Goal: Transaction & Acquisition: Purchase product/service

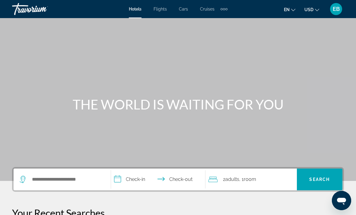
click at [53, 186] on div "Search widget" at bounding box center [62, 179] width 85 height 22
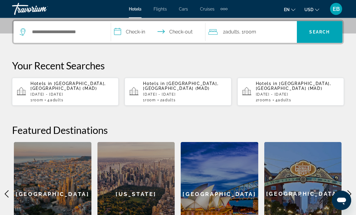
scroll to position [147, 0]
click at [71, 39] on div "Search widget" at bounding box center [62, 32] width 85 height 22
click at [63, 22] on div "Search widget" at bounding box center [62, 32] width 85 height 22
click at [62, 32] on input "Search widget" at bounding box center [66, 31] width 70 height 9
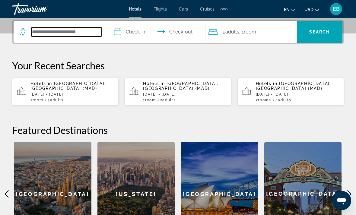
click at [62, 32] on input "Search widget" at bounding box center [66, 31] width 70 height 9
type input "*"
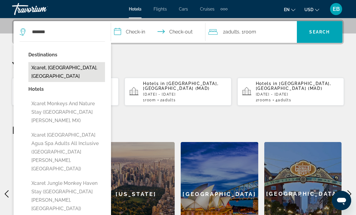
click at [64, 68] on button "Xcaret, [GEOGRAPHIC_DATA], [GEOGRAPHIC_DATA]" at bounding box center [66, 72] width 77 height 20
type input "**********"
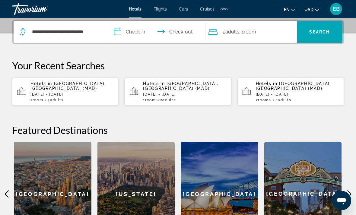
click at [139, 31] on input "**********" at bounding box center [159, 33] width 97 height 24
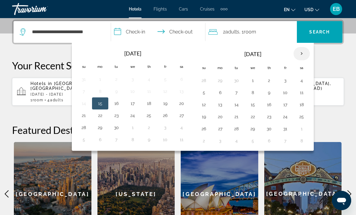
click at [298, 58] on th "Next month" at bounding box center [301, 53] width 16 height 13
click at [300, 53] on th "Next month" at bounding box center [301, 53] width 16 height 13
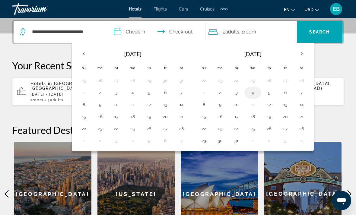
click at [250, 94] on button "4" at bounding box center [253, 92] width 10 height 8
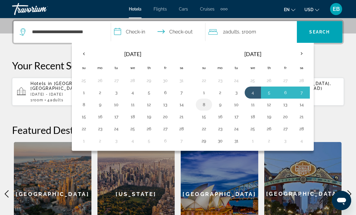
click at [208, 105] on button "8" at bounding box center [204, 104] width 10 height 8
type input "**********"
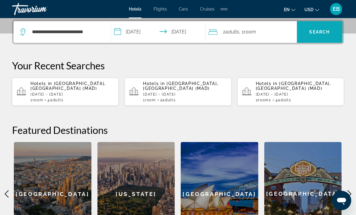
click at [320, 30] on span "Search" at bounding box center [319, 32] width 20 height 5
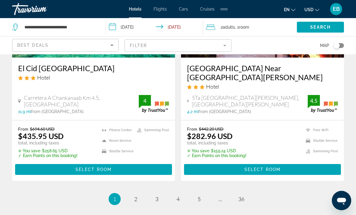
scroll to position [1295, 0]
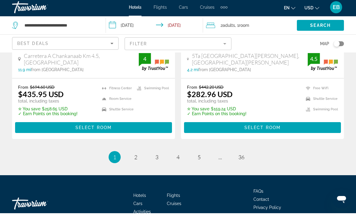
click at [322, 43] on span "Map" at bounding box center [324, 45] width 9 height 8
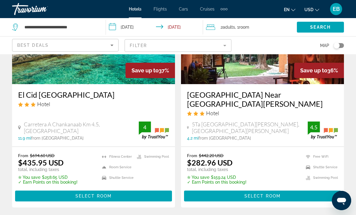
scroll to position [1229, 0]
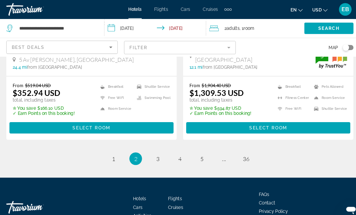
scroll to position [1293, 0]
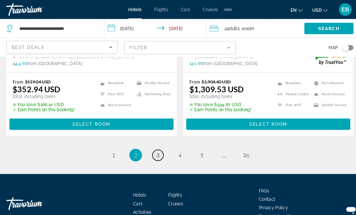
click at [155, 151] on span "3" at bounding box center [156, 148] width 3 height 7
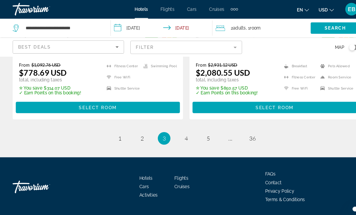
scroll to position [1311, 0]
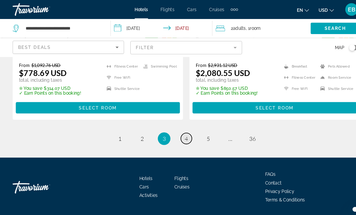
click at [176, 134] on link "page 4" at bounding box center [178, 132] width 11 height 11
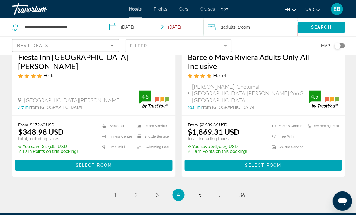
scroll to position [1268, 0]
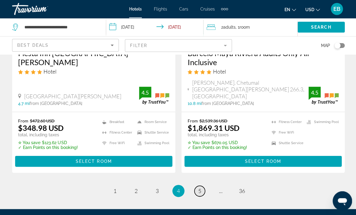
click at [200, 187] on span "5" at bounding box center [198, 190] width 3 height 7
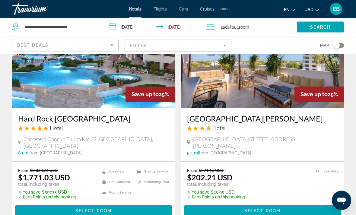
scroll to position [741, 0]
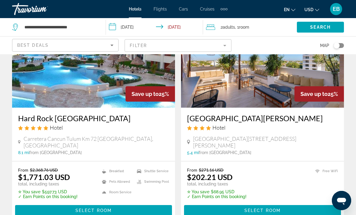
click at [113, 26] on input "**********" at bounding box center [155, 28] width 99 height 20
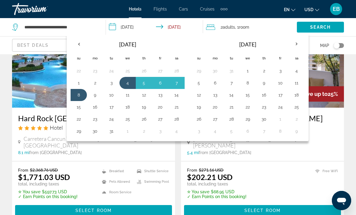
click at [355, 56] on div "Hotel Search Results - 421 places to spend your time Save up to 26% Serenity Ho…" at bounding box center [178, 13] width 356 height 1388
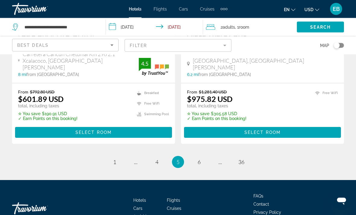
scroll to position [1292, 0]
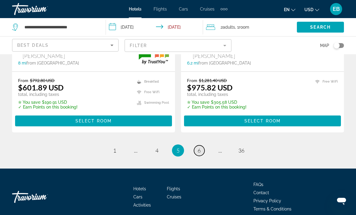
click at [197, 147] on span "6" at bounding box center [198, 150] width 3 height 7
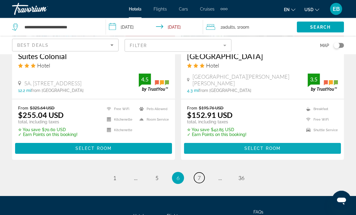
scroll to position [1276, 0]
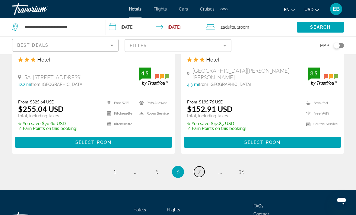
click at [200, 166] on link "page 7" at bounding box center [199, 171] width 11 height 11
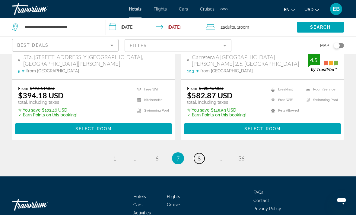
scroll to position [1304, 0]
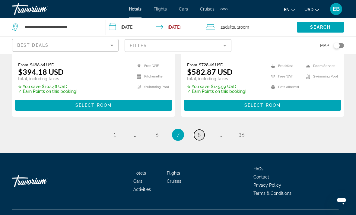
click at [201, 140] on link "page 8" at bounding box center [199, 135] width 11 height 11
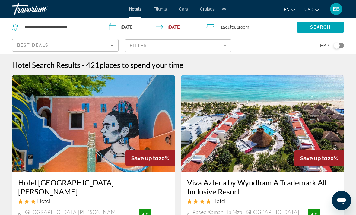
click at [204, 42] on mat-form-field "Filter" at bounding box center [177, 45] width 106 height 13
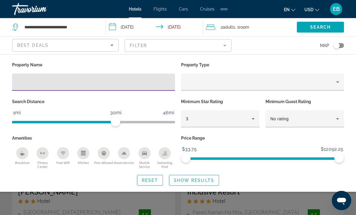
click at [76, 82] on input "Hotel Filters" at bounding box center [93, 82] width 153 height 7
type input "******"
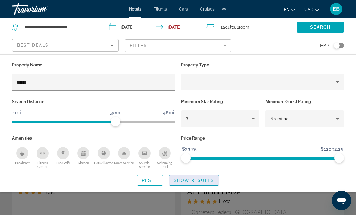
click at [197, 178] on span "Show Results" at bounding box center [194, 180] width 40 height 5
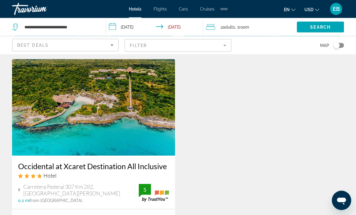
scroll to position [482, 0]
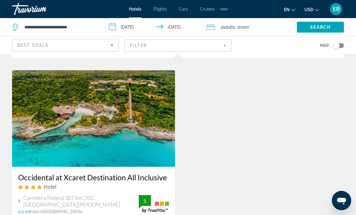
click at [101, 129] on img "Main content" at bounding box center [93, 118] width 163 height 96
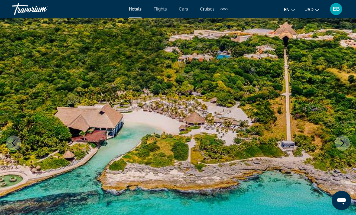
scroll to position [15, 0]
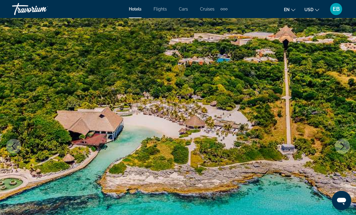
click at [342, 154] on img "Main content" at bounding box center [178, 146] width 356 height 286
click at [342, 150] on button "Next image" at bounding box center [342, 146] width 15 height 15
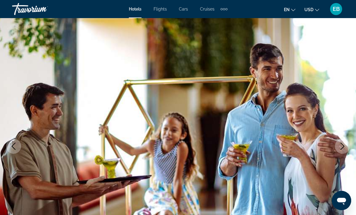
click at [342, 150] on button "Next image" at bounding box center [342, 146] width 15 height 15
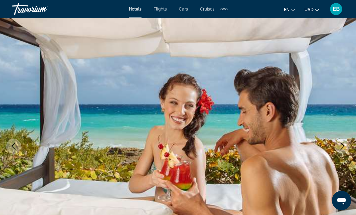
click at [342, 150] on button "Next image" at bounding box center [342, 146] width 15 height 15
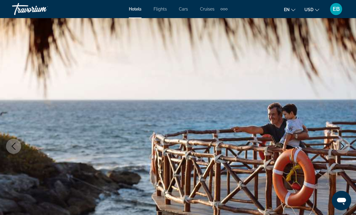
click at [342, 150] on button "Next image" at bounding box center [342, 146] width 15 height 15
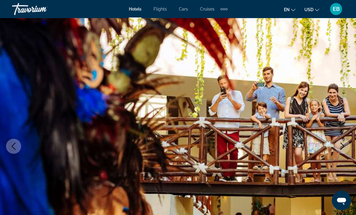
click at [342, 150] on button "Next image" at bounding box center [342, 146] width 15 height 15
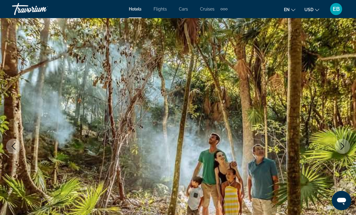
click at [342, 150] on button "Next image" at bounding box center [342, 146] width 15 height 15
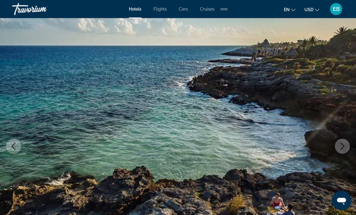
click at [342, 150] on button "Next image" at bounding box center [342, 146] width 15 height 15
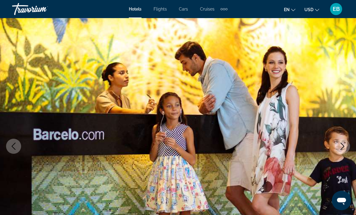
click at [342, 150] on button "Next image" at bounding box center [342, 146] width 15 height 15
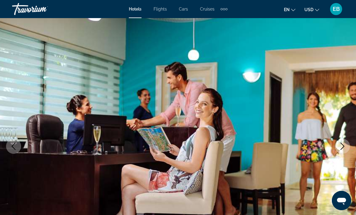
click at [342, 150] on button "Next image" at bounding box center [342, 146] width 15 height 15
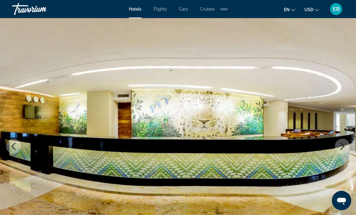
click at [342, 150] on button "Next image" at bounding box center [342, 146] width 15 height 15
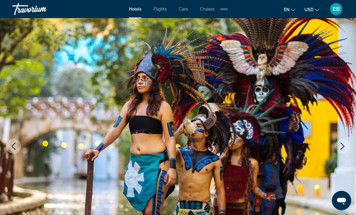
click at [342, 150] on button "Next image" at bounding box center [342, 146] width 15 height 15
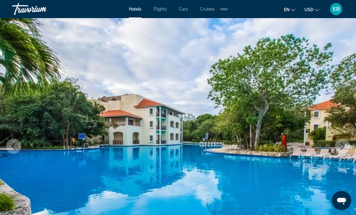
click at [342, 150] on button "Next image" at bounding box center [342, 146] width 15 height 15
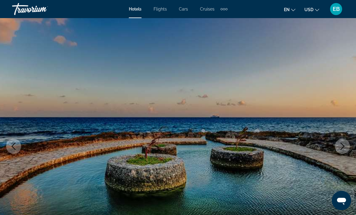
click at [342, 150] on button "Next image" at bounding box center [342, 146] width 15 height 15
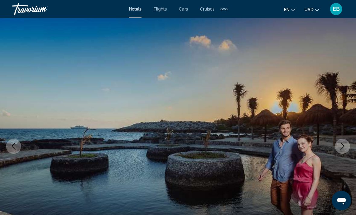
click at [342, 150] on button "Next image" at bounding box center [342, 146] width 15 height 15
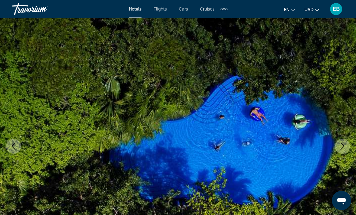
click at [342, 150] on button "Next image" at bounding box center [342, 146] width 15 height 15
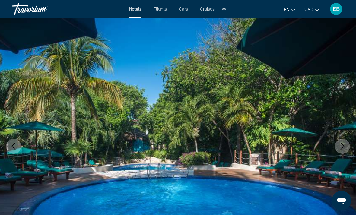
click at [342, 150] on button "Next image" at bounding box center [342, 146] width 15 height 15
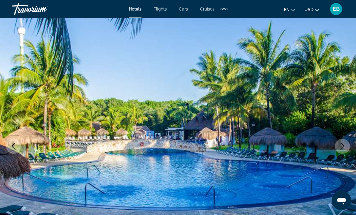
scroll to position [0, 0]
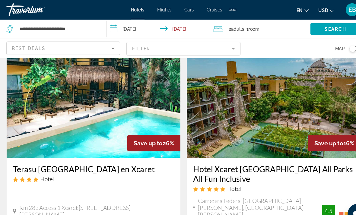
scroll to position [17, 0]
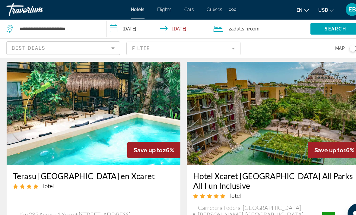
click at [244, 126] on img "Main content" at bounding box center [262, 106] width 163 height 96
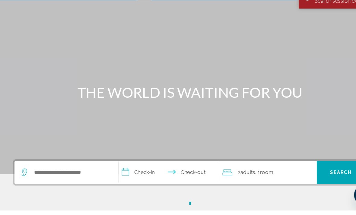
scroll to position [4, 0]
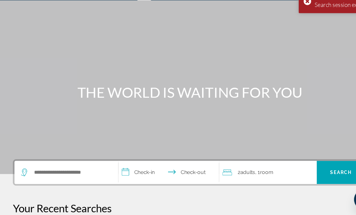
click at [56, 164] on div "Search widget" at bounding box center [62, 175] width 85 height 22
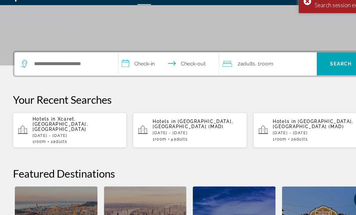
scroll to position [134, 0]
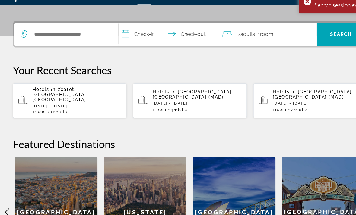
click at [42, 95] on span "Xcaret, [GEOGRAPHIC_DATA], [GEOGRAPHIC_DATA]" at bounding box center [56, 102] width 52 height 14
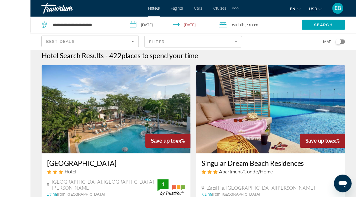
scroll to position [6, 0]
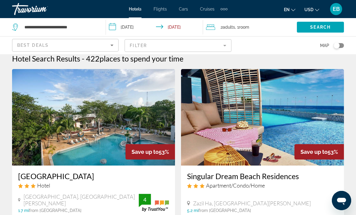
click at [141, 44] on mat-form-field "Filter" at bounding box center [177, 45] width 106 height 13
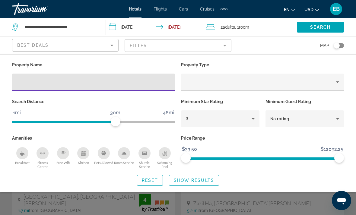
scroll to position [6, 0]
type input "******"
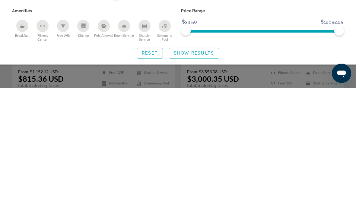
click at [183, 178] on span "Show Results" at bounding box center [194, 180] width 40 height 5
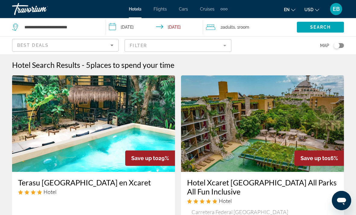
click at [130, 27] on input "**********" at bounding box center [155, 28] width 99 height 20
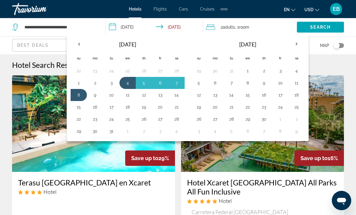
click at [127, 96] on button "11" at bounding box center [128, 95] width 10 height 8
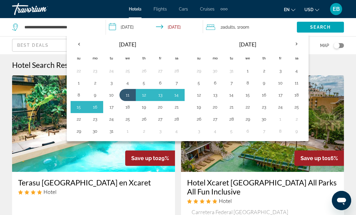
click at [110, 110] on button "17" at bounding box center [111, 107] width 10 height 8
type input "**********"
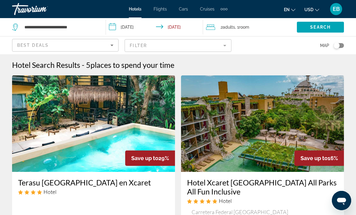
click at [322, 27] on span "Search" at bounding box center [320, 27] width 20 height 5
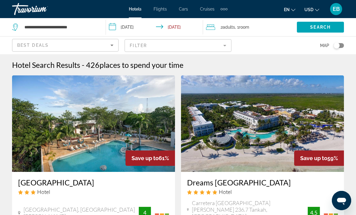
click at [204, 45] on mat-form-field "Filter" at bounding box center [177, 45] width 106 height 13
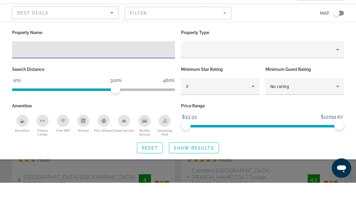
click at [135, 79] on input "Hotel Filters" at bounding box center [93, 82] width 153 height 7
type input "******"
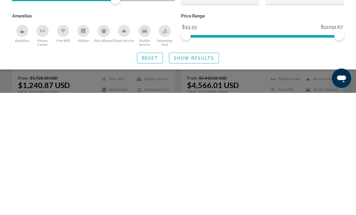
click at [207, 178] on span "Show Results" at bounding box center [194, 180] width 40 height 5
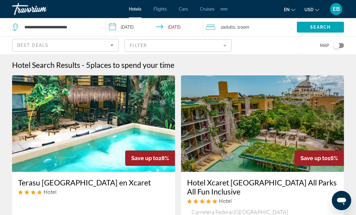
click at [127, 31] on input "**********" at bounding box center [155, 28] width 99 height 20
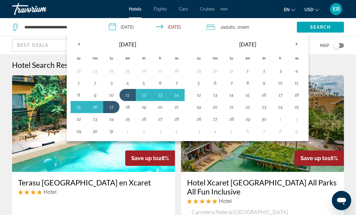
click at [127, 87] on button "4" at bounding box center [128, 83] width 10 height 8
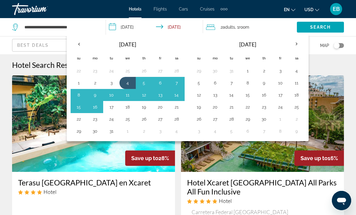
click at [96, 96] on button "9" at bounding box center [95, 95] width 10 height 8
type input "**********"
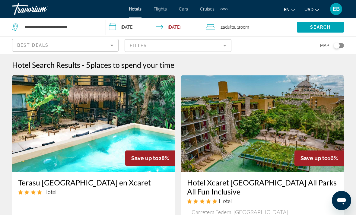
click at [326, 27] on span "Search" at bounding box center [320, 27] width 20 height 5
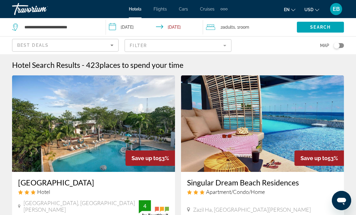
click at [89, 45] on div "Best Deals" at bounding box center [63, 45] width 93 height 7
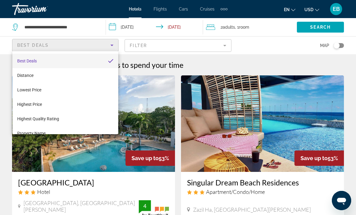
click at [172, 45] on div at bounding box center [178, 107] width 356 height 215
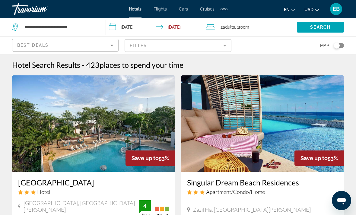
click at [196, 45] on mat-form-field "Filter" at bounding box center [177, 45] width 106 height 13
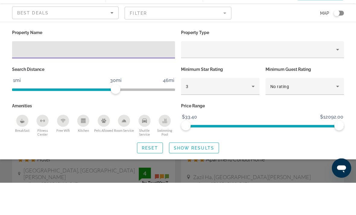
click at [112, 79] on input "Hotel Filters" at bounding box center [93, 82] width 153 height 7
type input "******"
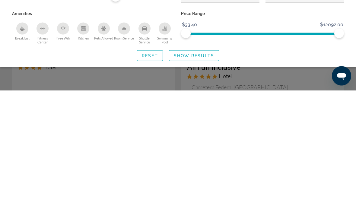
scroll to position [1, 0]
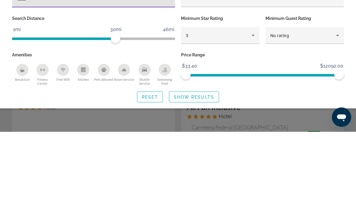
click at [208, 178] on span "Show Results" at bounding box center [194, 180] width 40 height 5
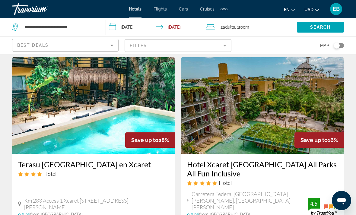
scroll to position [18, 0]
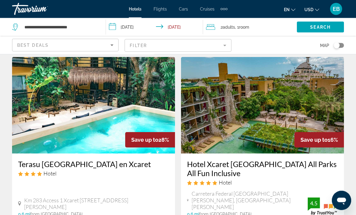
click at [275, 112] on img "Main content" at bounding box center [262, 105] width 163 height 96
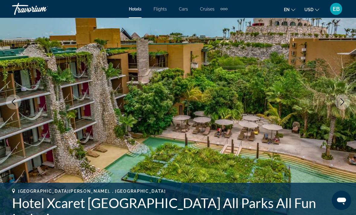
scroll to position [40, 0]
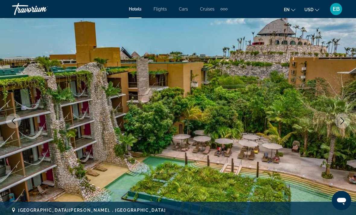
click at [341, 119] on icon "Next image" at bounding box center [341, 120] width 7 height 7
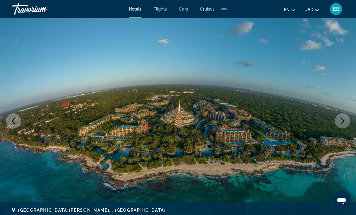
click at [345, 120] on icon "Next image" at bounding box center [341, 120] width 7 height 7
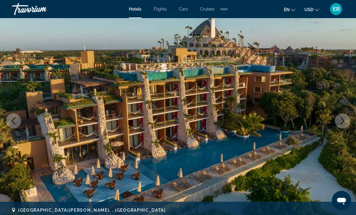
click at [341, 122] on icon "Next image" at bounding box center [341, 120] width 7 height 7
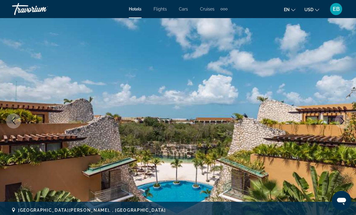
click at [344, 126] on button "Next image" at bounding box center [342, 120] width 15 height 15
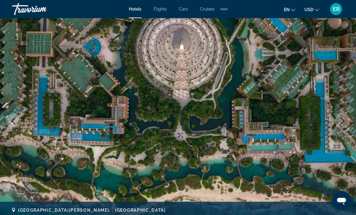
click at [342, 121] on icon "Next image" at bounding box center [341, 120] width 7 height 7
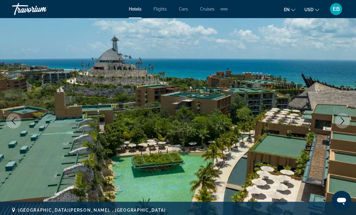
click at [339, 120] on icon "Next image" at bounding box center [341, 120] width 7 height 7
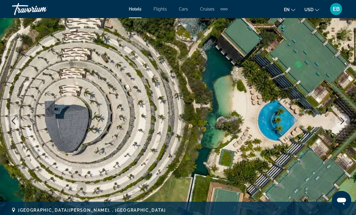
click at [339, 121] on icon "Next image" at bounding box center [341, 120] width 7 height 7
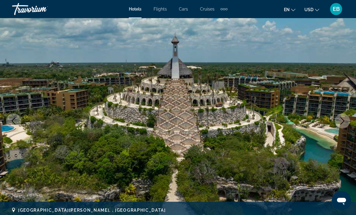
click at [340, 121] on icon "Next image" at bounding box center [341, 120] width 7 height 7
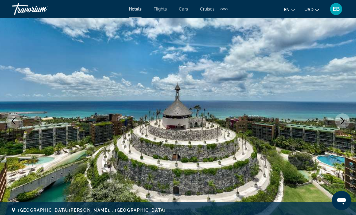
click at [341, 126] on button "Next image" at bounding box center [342, 120] width 15 height 15
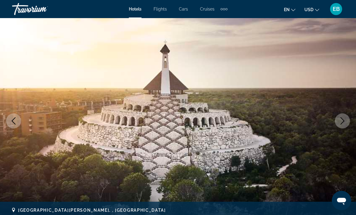
click at [344, 122] on icon "Next image" at bounding box center [341, 120] width 7 height 7
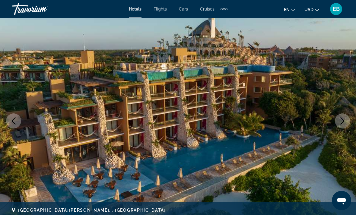
click at [338, 121] on icon "Next image" at bounding box center [341, 120] width 7 height 7
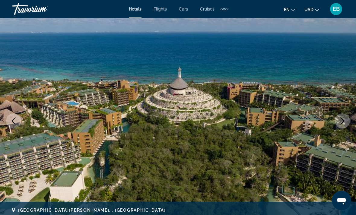
click at [346, 120] on button "Next image" at bounding box center [342, 120] width 15 height 15
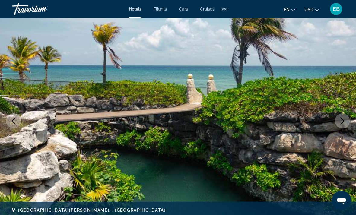
click at [341, 124] on icon "Next image" at bounding box center [341, 120] width 7 height 7
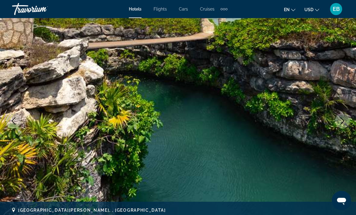
click at [342, 120] on icon "Next image" at bounding box center [341, 120] width 7 height 7
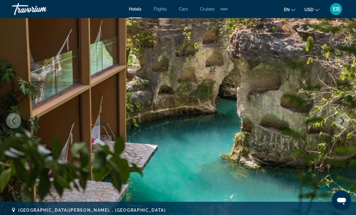
click at [340, 120] on icon "Next image" at bounding box center [341, 120] width 7 height 7
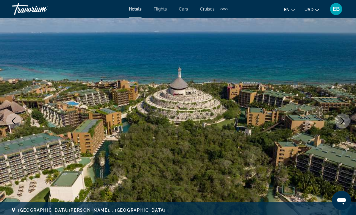
click at [338, 121] on button "Next image" at bounding box center [342, 120] width 15 height 15
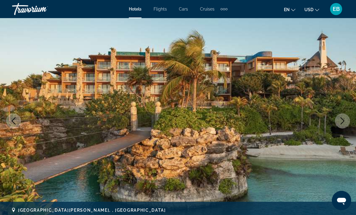
click at [335, 131] on img "Main content" at bounding box center [178, 121] width 356 height 286
click at [344, 122] on icon "Next image" at bounding box center [341, 120] width 7 height 7
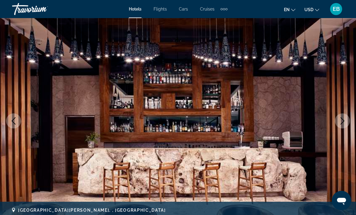
click at [345, 122] on icon "Next image" at bounding box center [341, 120] width 7 height 7
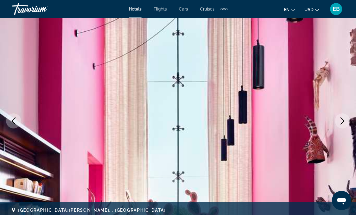
click at [17, 121] on button "Previous image" at bounding box center [13, 120] width 15 height 15
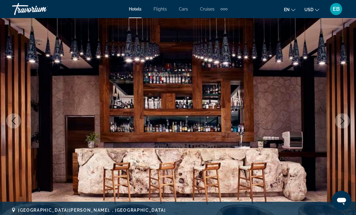
click at [340, 125] on button "Next image" at bounding box center [342, 120] width 15 height 15
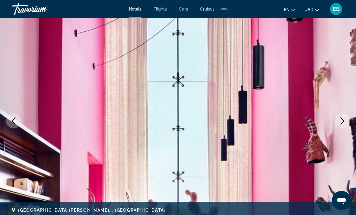
click at [345, 122] on icon "Next image" at bounding box center [341, 120] width 7 height 7
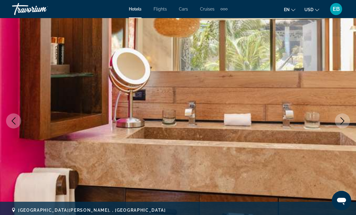
click at [342, 125] on button "Next image" at bounding box center [342, 120] width 15 height 15
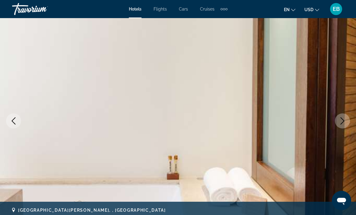
click at [340, 127] on button "Next image" at bounding box center [342, 120] width 15 height 15
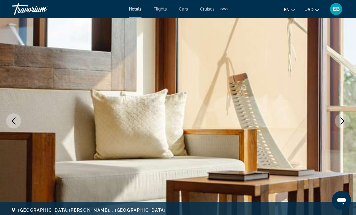
click at [336, 124] on button "Next image" at bounding box center [342, 120] width 15 height 15
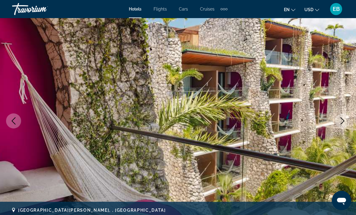
click at [338, 124] on icon "Next image" at bounding box center [341, 120] width 7 height 7
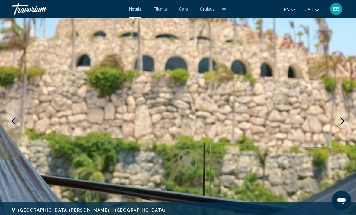
click at [340, 120] on icon "Next image" at bounding box center [341, 120] width 7 height 7
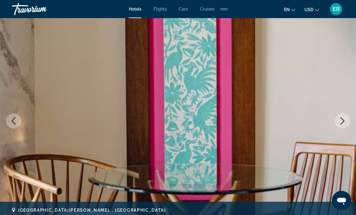
click at [344, 124] on icon "Next image" at bounding box center [341, 120] width 7 height 7
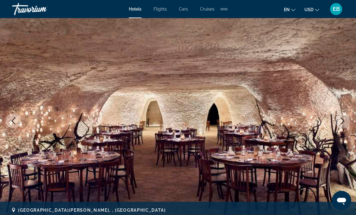
click at [341, 125] on button "Next image" at bounding box center [342, 120] width 15 height 15
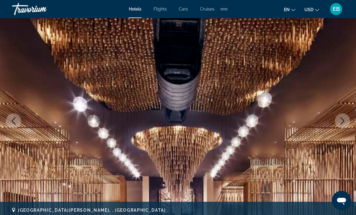
click at [341, 125] on button "Next image" at bounding box center [342, 120] width 15 height 15
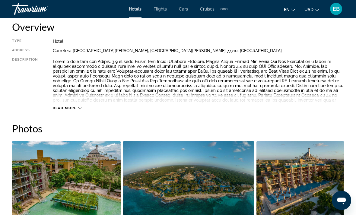
scroll to position [0, 0]
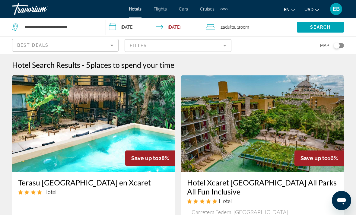
click at [130, 25] on input "**********" at bounding box center [155, 28] width 99 height 20
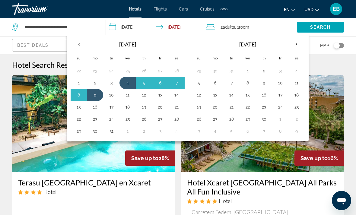
click at [249, 85] on button "8" at bounding box center [248, 83] width 10 height 8
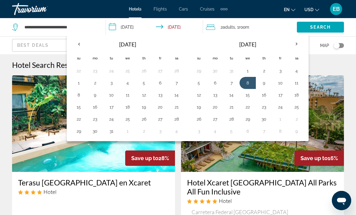
click at [215, 95] on button "13" at bounding box center [215, 95] width 10 height 8
type input "**********"
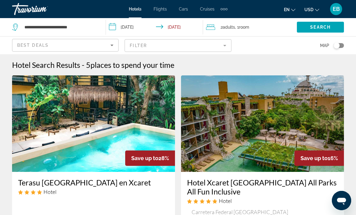
click at [325, 27] on span "Search" at bounding box center [320, 27] width 20 height 5
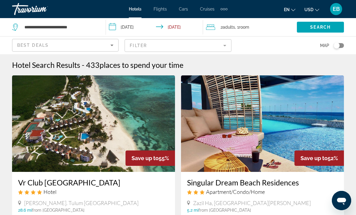
click at [169, 48] on mat-form-field "Filter" at bounding box center [177, 45] width 106 height 13
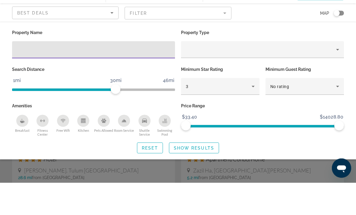
click at [115, 79] on input "Hotel Filters" at bounding box center [93, 82] width 153 height 7
type input "******"
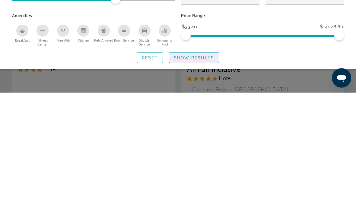
click at [209, 178] on span "Show Results" at bounding box center [194, 180] width 40 height 5
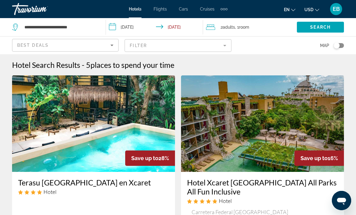
click at [136, 29] on input "**********" at bounding box center [155, 28] width 99 height 20
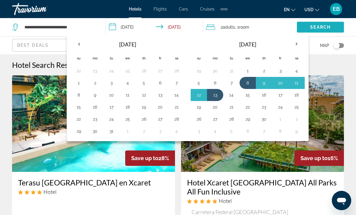
click at [328, 27] on span "Search" at bounding box center [320, 27] width 20 height 5
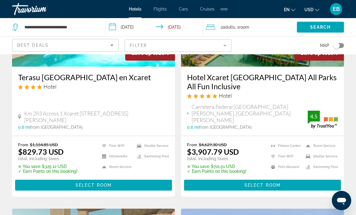
scroll to position [105, 0]
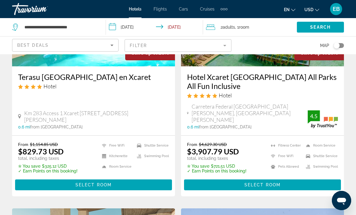
click at [263, 76] on h3 "Hotel Xcaret [GEOGRAPHIC_DATA] All Parks All Fun Inclusive" at bounding box center [262, 81] width 151 height 18
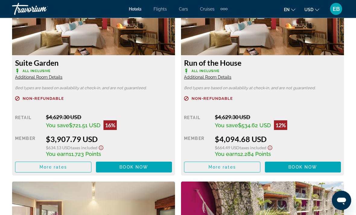
scroll to position [981, 0]
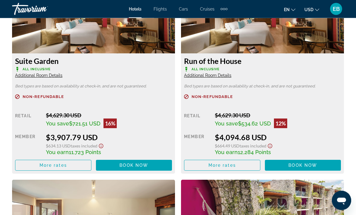
click at [138, 168] on span "Main content" at bounding box center [134, 165] width 76 height 14
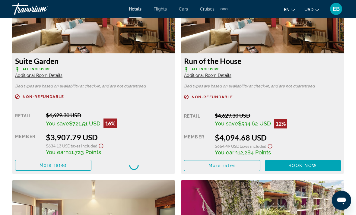
scroll to position [981, 0]
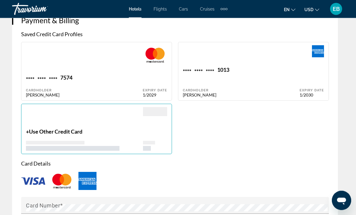
scroll to position [637, 0]
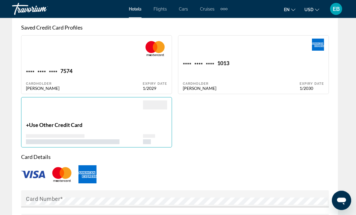
click at [251, 68] on div "**** **** **** 1013 Cardholder [PERSON_NAME]" at bounding box center [241, 75] width 117 height 31
type input "*****"
type input "*******"
type input "**********"
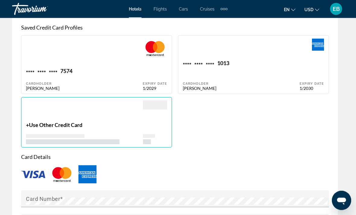
type input "**********"
type input "*****"
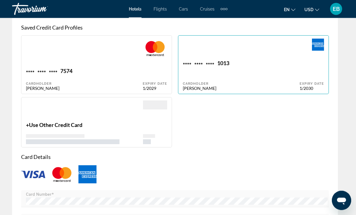
scroll to position [637, 0]
click at [147, 71] on div "Expiry Date 1/2029" at bounding box center [155, 79] width 24 height 23
type input "*****"
type input "*******"
type input "**********"
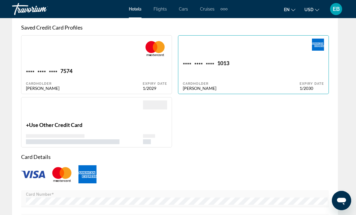
type input "**********"
type input "*****"
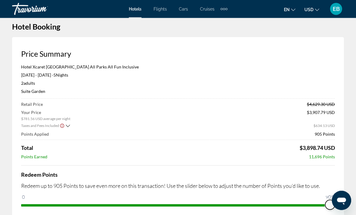
scroll to position [0, 0]
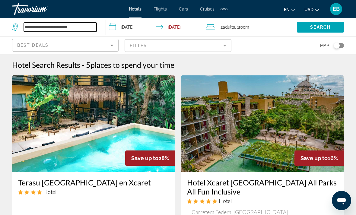
click at [87, 26] on input "**********" at bounding box center [60, 27] width 73 height 9
type input "*"
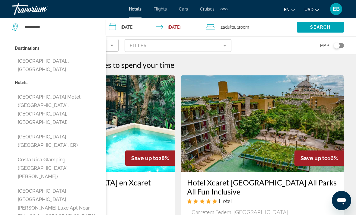
click at [56, 62] on button "[GEOGRAPHIC_DATA], , [GEOGRAPHIC_DATA]" at bounding box center [57, 65] width 85 height 20
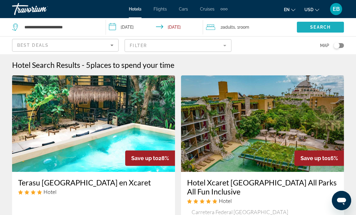
click at [319, 25] on span "Search" at bounding box center [320, 27] width 20 height 5
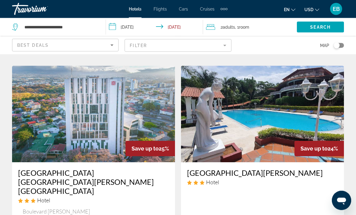
scroll to position [454, 0]
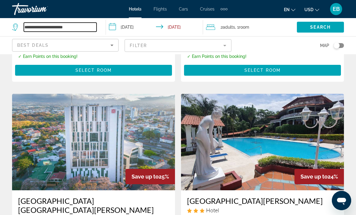
click at [71, 28] on input "**********" at bounding box center [60, 27] width 73 height 9
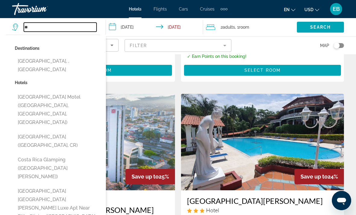
type input "*"
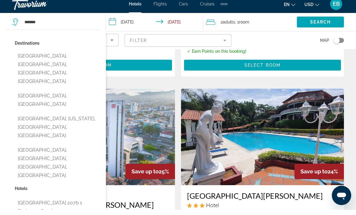
click at [20, 95] on button "[GEOGRAPHIC_DATA], [GEOGRAPHIC_DATA]" at bounding box center [57, 105] width 85 height 20
type input "**********"
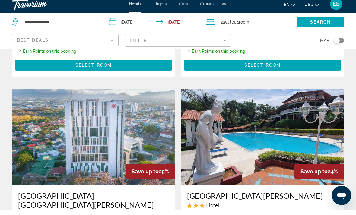
click at [127, 20] on input "**********" at bounding box center [155, 28] width 99 height 20
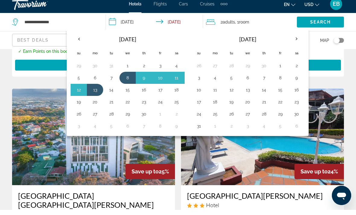
scroll to position [459, 0]
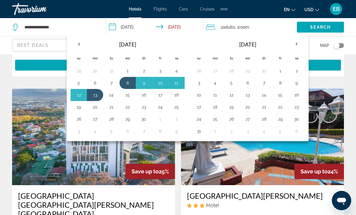
click at [74, 95] on button "12" at bounding box center [79, 95] width 10 height 8
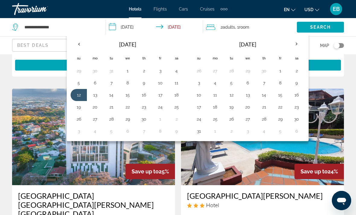
click at [128, 79] on button "8" at bounding box center [128, 83] width 10 height 8
type input "**********"
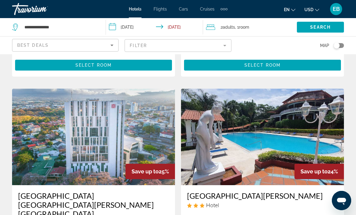
click at [129, 27] on input "**********" at bounding box center [155, 28] width 99 height 20
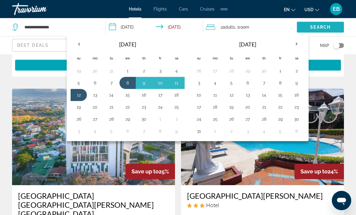
click at [321, 29] on span "Search" at bounding box center [320, 27] width 20 height 5
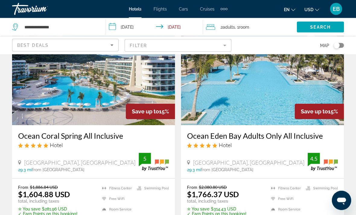
scroll to position [707, 0]
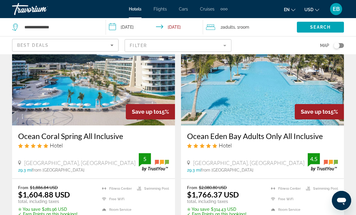
click at [114, 97] on img "Main content" at bounding box center [93, 77] width 163 height 96
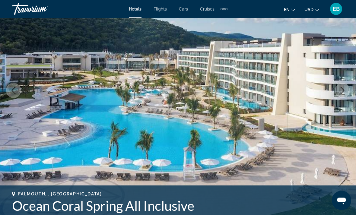
scroll to position [71, 0]
click at [343, 90] on icon "Next image" at bounding box center [342, 90] width 4 height 7
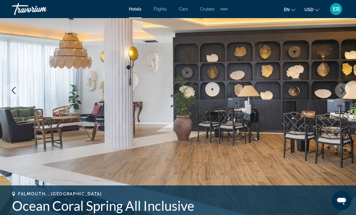
click at [343, 90] on icon "Next image" at bounding box center [341, 90] width 7 height 7
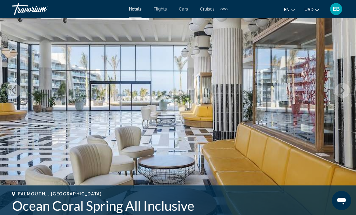
click at [344, 91] on icon "Next image" at bounding box center [341, 90] width 7 height 7
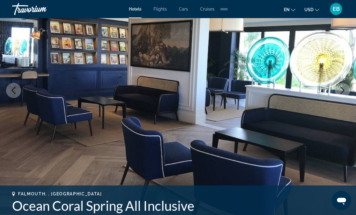
click at [343, 91] on icon "Next image" at bounding box center [341, 90] width 7 height 7
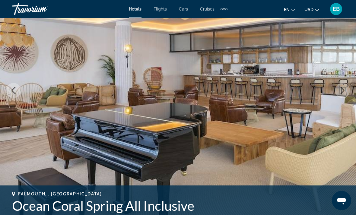
click at [341, 94] on icon "Next image" at bounding box center [342, 90] width 4 height 7
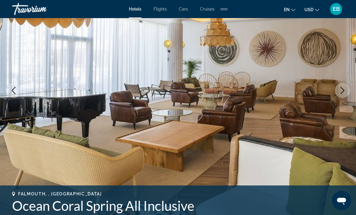
click at [346, 91] on button "Next image" at bounding box center [342, 90] width 15 height 15
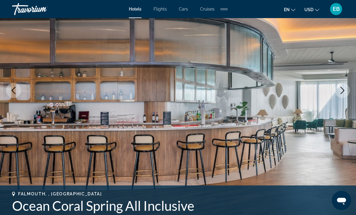
click at [345, 93] on icon "Next image" at bounding box center [341, 90] width 7 height 7
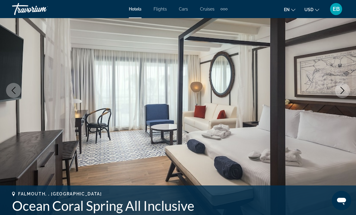
click at [345, 96] on button "Next image" at bounding box center [342, 90] width 15 height 15
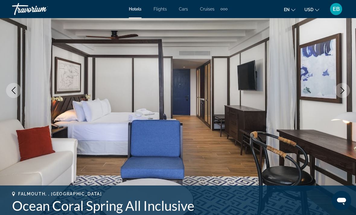
click at [346, 94] on button "Next image" at bounding box center [342, 90] width 15 height 15
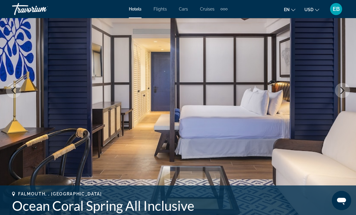
click at [347, 97] on img "Main content" at bounding box center [178, 90] width 356 height 286
click at [345, 93] on icon "Next image" at bounding box center [341, 90] width 7 height 7
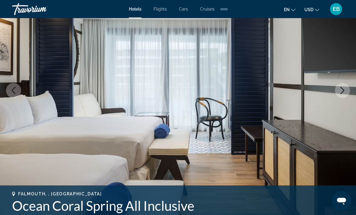
click at [345, 91] on icon "Next image" at bounding box center [341, 90] width 7 height 7
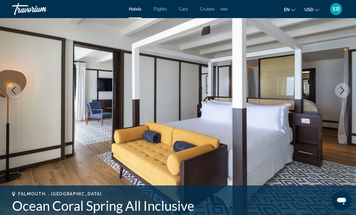
click at [340, 92] on icon "Next image" at bounding box center [341, 90] width 7 height 7
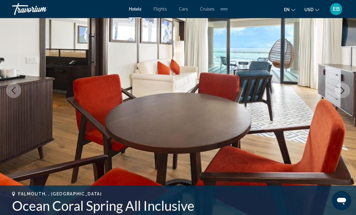
click at [345, 90] on icon "Next image" at bounding box center [341, 90] width 7 height 7
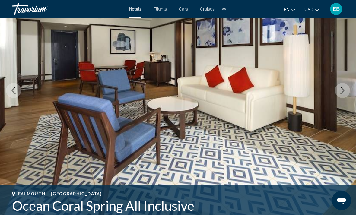
click at [345, 90] on icon "Next image" at bounding box center [341, 90] width 7 height 7
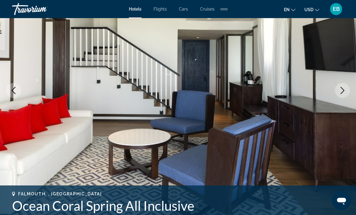
click at [344, 91] on icon "Next image" at bounding box center [341, 90] width 7 height 7
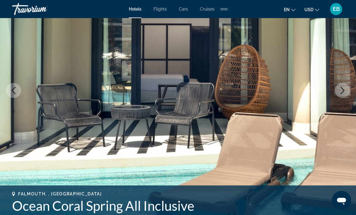
click at [343, 92] on icon "Next image" at bounding box center [342, 90] width 4 height 7
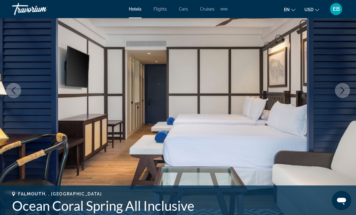
click at [346, 91] on button "Next image" at bounding box center [342, 90] width 15 height 15
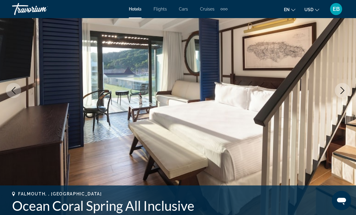
click at [347, 93] on button "Next image" at bounding box center [342, 90] width 15 height 15
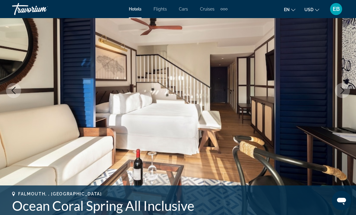
click at [345, 92] on icon "Next image" at bounding box center [341, 90] width 7 height 7
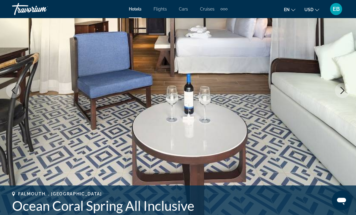
click at [341, 97] on button "Next image" at bounding box center [342, 90] width 15 height 15
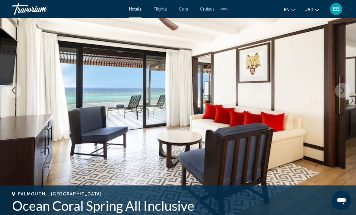
click at [342, 94] on button "Next image" at bounding box center [342, 90] width 15 height 15
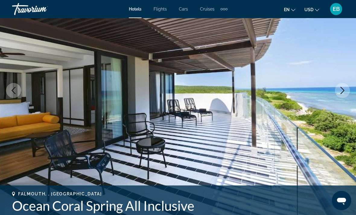
click at [343, 95] on button "Next image" at bounding box center [342, 90] width 15 height 15
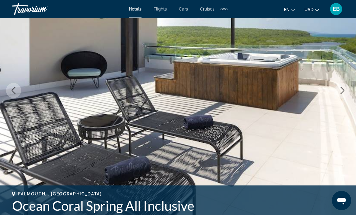
click at [339, 97] on button "Next image" at bounding box center [342, 90] width 15 height 15
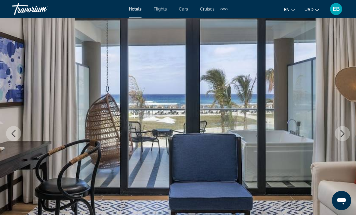
scroll to position [0, 0]
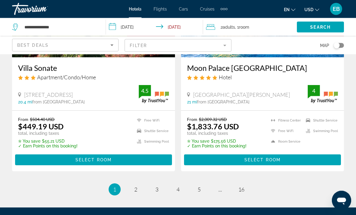
scroll to position [1266, 0]
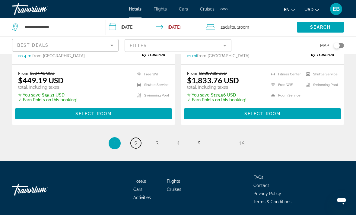
click at [137, 147] on link "page 2" at bounding box center [136, 143] width 11 height 11
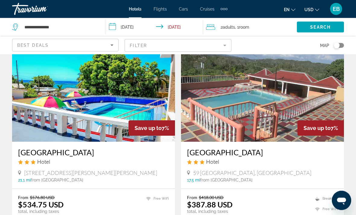
scroll to position [428, 0]
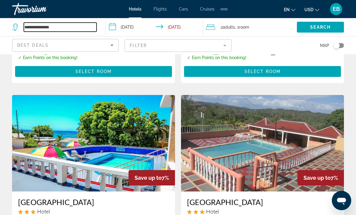
click at [59, 31] on input "**********" at bounding box center [60, 27] width 73 height 9
type input "*"
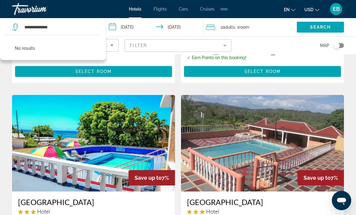
click at [143, 27] on input "**********" at bounding box center [155, 28] width 99 height 20
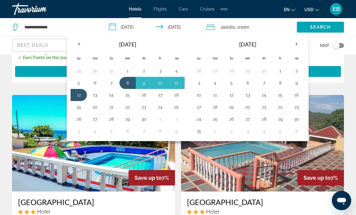
click at [333, 29] on span "Search widget" at bounding box center [320, 27] width 47 height 14
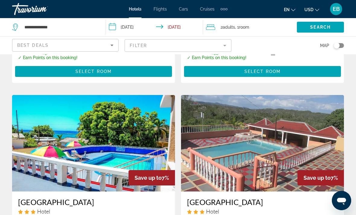
click at [325, 27] on span "Search" at bounding box center [320, 27] width 20 height 5
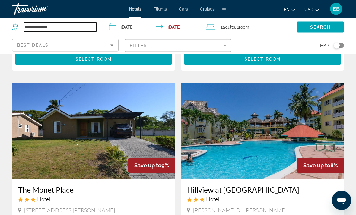
click at [77, 24] on input "**********" at bounding box center [60, 27] width 73 height 9
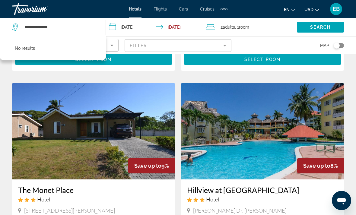
click at [318, 29] on span "Search" at bounding box center [320, 27] width 20 height 5
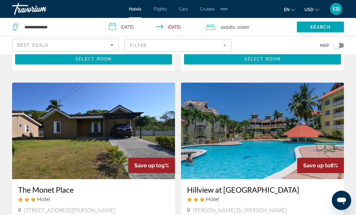
scroll to position [224, 0]
click at [308, 23] on span "Search widget" at bounding box center [320, 27] width 47 height 14
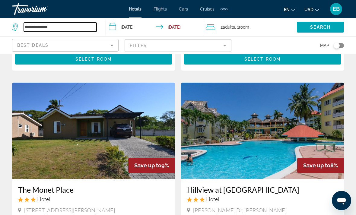
click at [56, 31] on input "**********" at bounding box center [60, 27] width 73 height 9
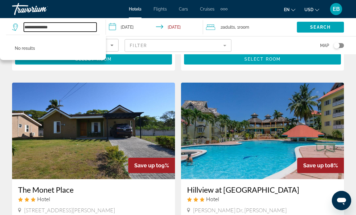
scroll to position [224, 0]
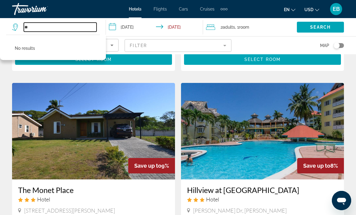
type input "*"
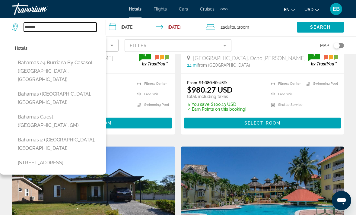
scroll to position [146, 0]
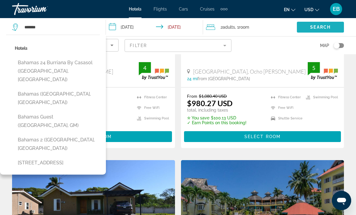
click at [331, 24] on span "Search widget" at bounding box center [320, 27] width 47 height 14
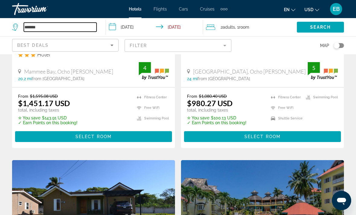
click at [78, 31] on input "*******" at bounding box center [60, 27] width 73 height 9
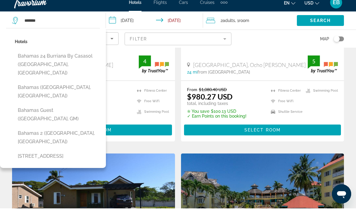
click at [86, 59] on button "Bahamas 24 Burriana by Casasol ([GEOGRAPHIC_DATA], [GEOGRAPHIC_DATA])" at bounding box center [57, 71] width 85 height 28
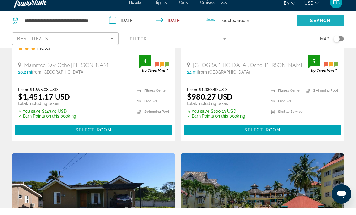
click at [334, 21] on span "Search widget" at bounding box center [320, 27] width 47 height 14
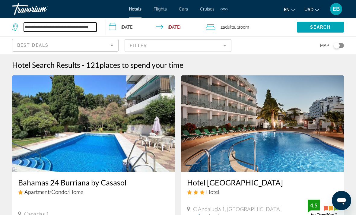
click at [93, 27] on input "**********" at bounding box center [60, 27] width 73 height 9
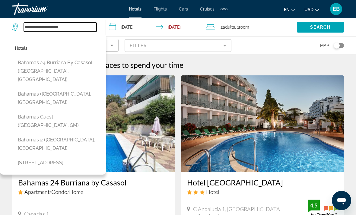
click at [78, 29] on input "**********" at bounding box center [60, 27] width 73 height 9
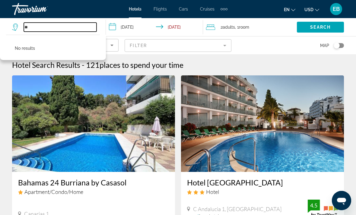
type input "*"
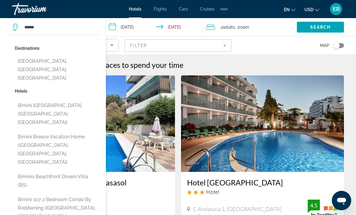
click at [22, 63] on button "[GEOGRAPHIC_DATA], [GEOGRAPHIC_DATA], [GEOGRAPHIC_DATA]" at bounding box center [57, 69] width 85 height 28
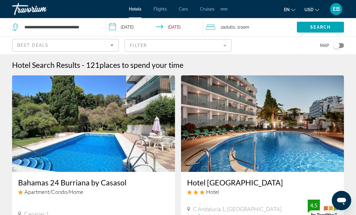
click at [328, 26] on span "Search" at bounding box center [320, 27] width 20 height 5
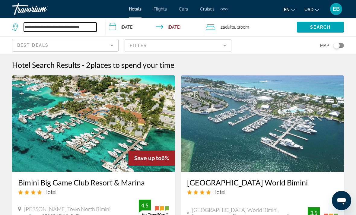
click at [72, 24] on input "**********" at bounding box center [60, 27] width 73 height 9
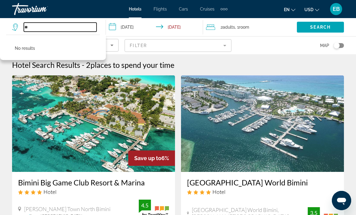
type input "*"
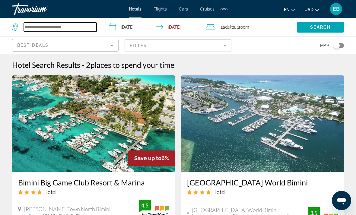
click at [36, 29] on input "Search widget" at bounding box center [60, 27] width 73 height 9
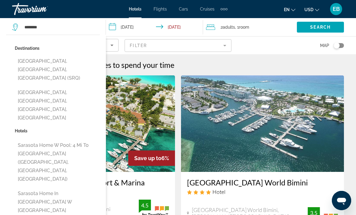
click at [24, 57] on button "[GEOGRAPHIC_DATA], [GEOGRAPHIC_DATA], [GEOGRAPHIC_DATA] (SRQ)" at bounding box center [57, 69] width 85 height 28
type input "**********"
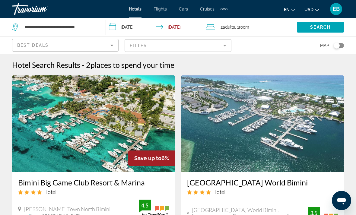
click at [131, 28] on input "**********" at bounding box center [155, 28] width 99 height 20
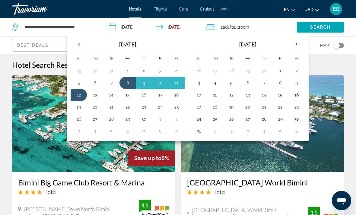
click at [82, 42] on th "Previous month" at bounding box center [79, 43] width 16 height 13
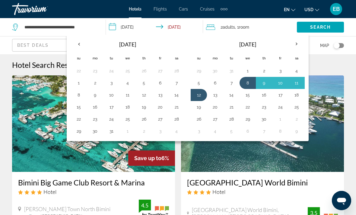
click at [81, 46] on th "Previous month" at bounding box center [79, 43] width 16 height 13
